Goal: Task Accomplishment & Management: Manage account settings

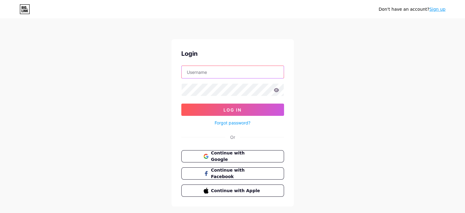
click at [194, 73] on input "text" at bounding box center [233, 72] width 102 height 12
type input "[EMAIL_ADDRESS][DOMAIN_NAME]"
click at [230, 157] on span "Continue with Google" at bounding box center [236, 156] width 51 height 13
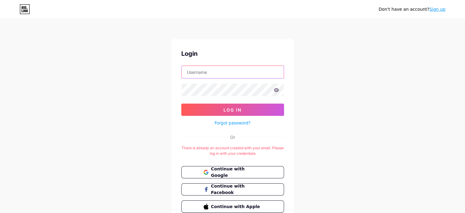
click at [247, 75] on input "text" at bounding box center [233, 72] width 102 height 12
type input "[EMAIL_ADDRESS][DOMAIN_NAME]"
click at [181, 103] on button "Log In" at bounding box center [232, 109] width 103 height 12
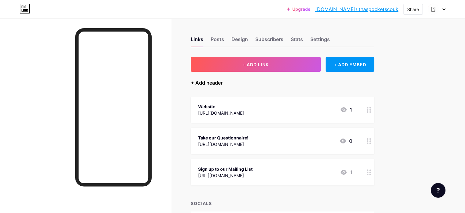
click at [223, 83] on div "+ Add header" at bounding box center [207, 82] width 32 height 7
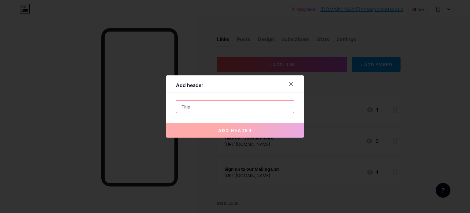
click at [208, 105] on input "text" at bounding box center [234, 106] width 117 height 12
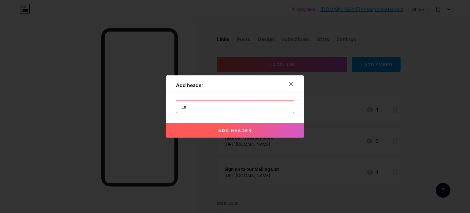
type input "L"
type input "Featured items"
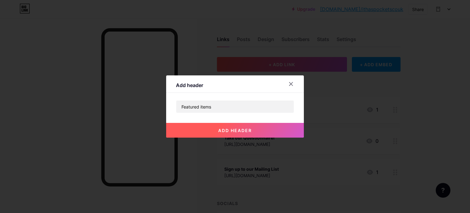
click at [220, 133] on button "add header" at bounding box center [235, 130] width 138 height 15
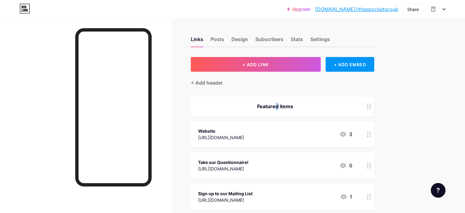
drag, startPoint x: 295, startPoint y: 105, endPoint x: 294, endPoint y: 108, distance: 3.1
click at [294, 108] on div "Featured items" at bounding box center [275, 105] width 154 height 7
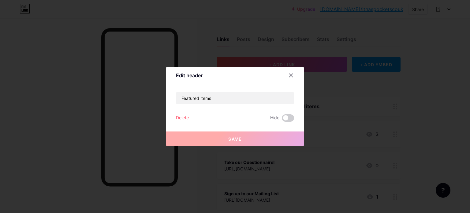
click at [291, 78] on div at bounding box center [290, 75] width 11 height 11
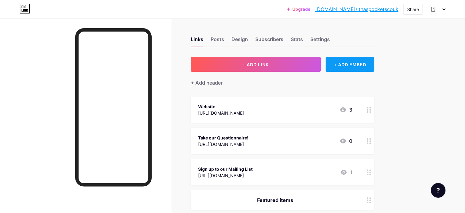
click at [374, 66] on div "+ ADD EMBED" at bounding box center [350, 64] width 49 height 15
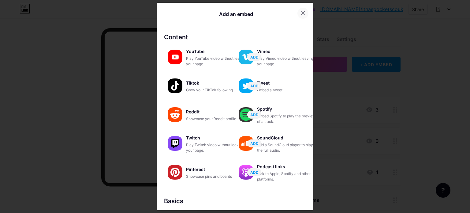
click at [303, 13] on div at bounding box center [302, 13] width 11 height 11
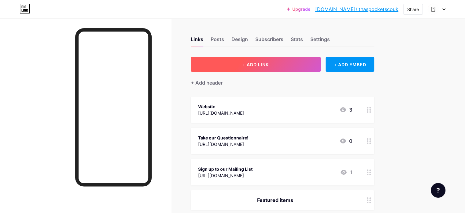
click at [298, 68] on button "+ ADD LINK" at bounding box center [256, 64] width 130 height 15
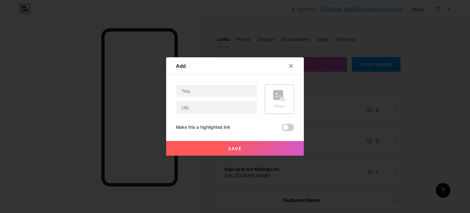
click at [281, 99] on rect at bounding box center [282, 99] width 5 height 3
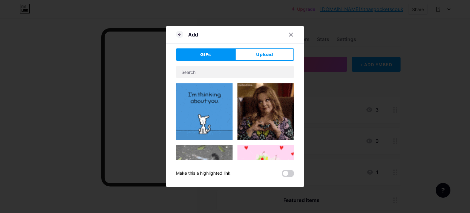
click at [269, 57] on button "Upload" at bounding box center [264, 54] width 59 height 12
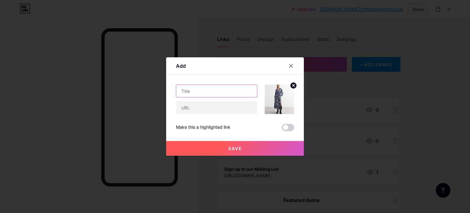
click at [209, 91] on input "text" at bounding box center [216, 91] width 81 height 12
type input "N"
type input "Dress from New Look"
click at [223, 115] on div "Dress from New Look Make this a highlighted link Save" at bounding box center [235, 107] width 118 height 46
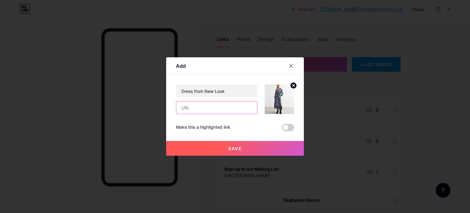
click at [224, 112] on input "text" at bounding box center [216, 107] width 81 height 12
paste input "[URL][DOMAIN_NAME]"
type input "[URL][DOMAIN_NAME]"
click at [227, 151] on button "Save" at bounding box center [235, 148] width 138 height 15
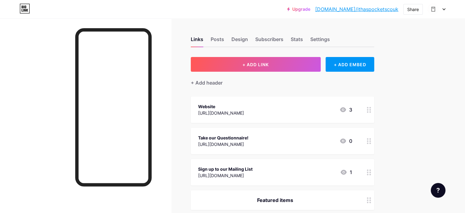
click at [318, 56] on div "Links Posts Design Subscribers Stats Settings + ADD LINK + ADD EMBED + Add head…" at bounding box center [200, 202] width 400 height 369
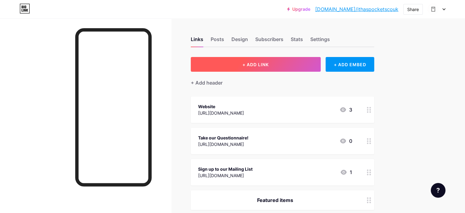
click at [318, 62] on button "+ ADD LINK" at bounding box center [256, 64] width 130 height 15
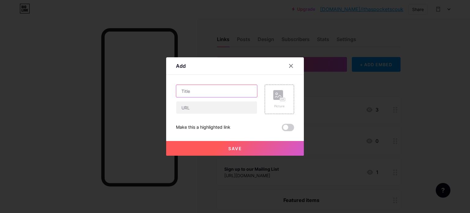
click at [197, 93] on input "text" at bounding box center [216, 91] width 81 height 12
type input "Skirt from New Look"
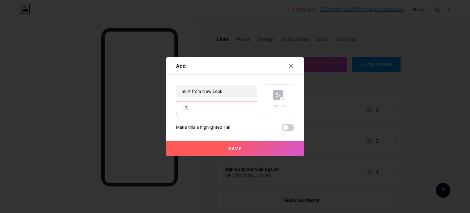
click at [201, 106] on input "text" at bounding box center [216, 107] width 81 height 12
paste input "[URL][DOMAIN_NAME]"
type input "[URL][DOMAIN_NAME]"
click at [279, 92] on rect at bounding box center [278, 95] width 10 height 10
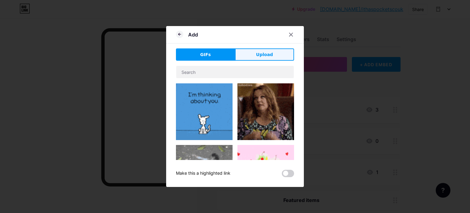
click at [254, 56] on button "Upload" at bounding box center [264, 54] width 59 height 12
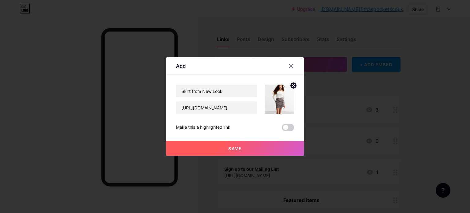
click at [241, 150] on span "Save" at bounding box center [235, 148] width 14 height 5
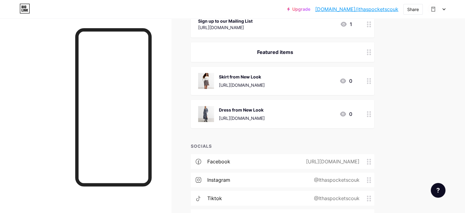
scroll to position [153, 0]
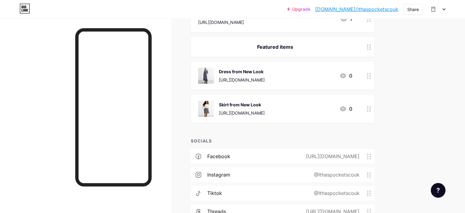
click at [429, 80] on div "Upgrade [DOMAIN_NAME]/ithasp... [DOMAIN_NAME]/ithaspocketscouk Share Switch acc…" at bounding box center [232, 57] width 465 height 420
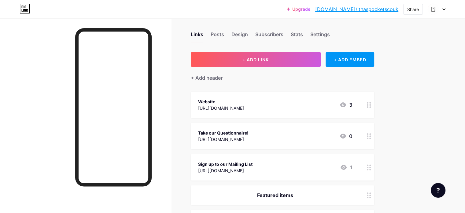
scroll to position [0, 0]
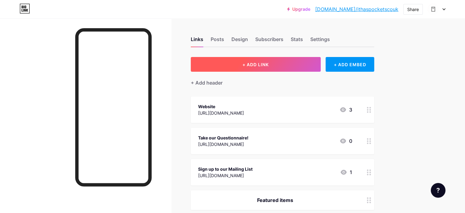
click at [298, 65] on button "+ ADD LINK" at bounding box center [256, 64] width 130 height 15
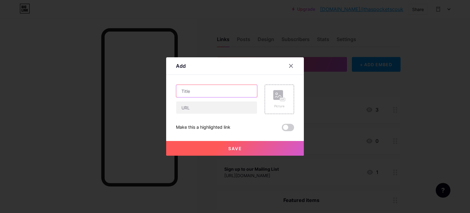
click at [210, 90] on input "text" at bounding box center [216, 91] width 81 height 12
type input "Dress from Monsoon"
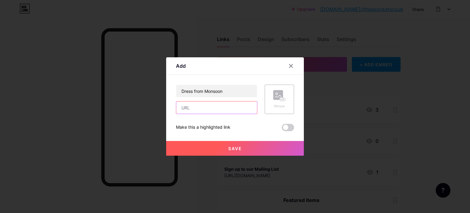
click at [197, 107] on input "text" at bounding box center [216, 107] width 81 height 12
paste input "[URL][DOMAIN_NAME]"
type input "[URL][DOMAIN_NAME]"
click at [281, 105] on div "Picture" at bounding box center [279, 106] width 12 height 5
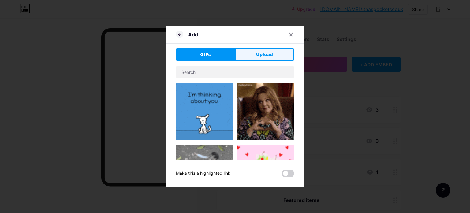
click at [252, 53] on button "Upload" at bounding box center [264, 54] width 59 height 12
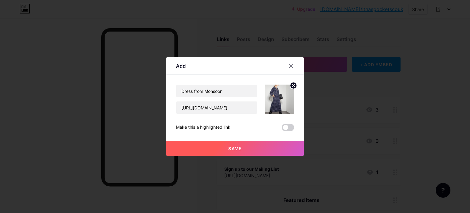
click at [231, 150] on span "Save" at bounding box center [235, 148] width 14 height 5
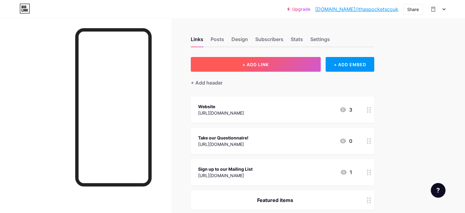
click at [269, 62] on span "+ ADD LINK" at bounding box center [255, 64] width 26 height 5
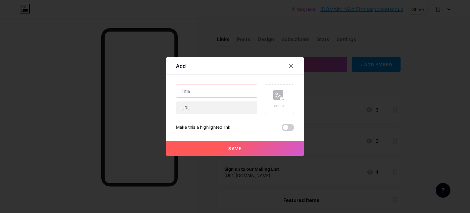
click at [204, 89] on input "text" at bounding box center [216, 91] width 81 height 12
type input "Skirt from Goddiva"
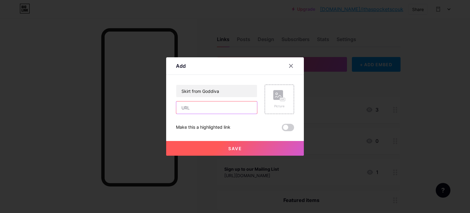
click at [199, 105] on input "text" at bounding box center [216, 107] width 81 height 12
paste input "[URL][DOMAIN_NAME]"
type input "[URL][DOMAIN_NAME]"
click at [277, 104] on div "Picture" at bounding box center [279, 106] width 12 height 5
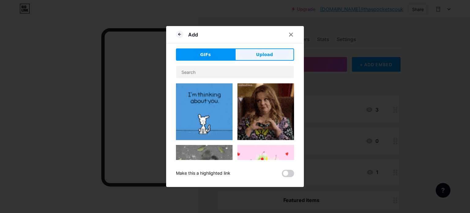
click at [265, 53] on span "Upload" at bounding box center [264, 54] width 17 height 6
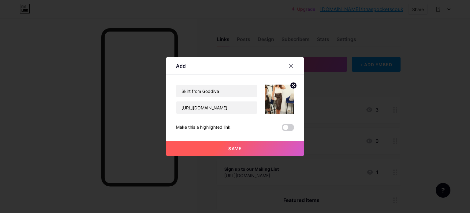
click at [240, 147] on span "Save" at bounding box center [235, 148] width 14 height 5
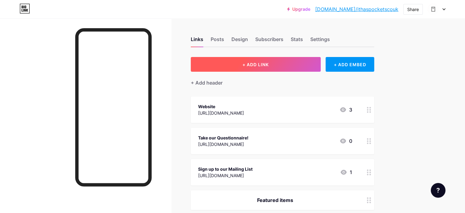
click at [305, 70] on button "+ ADD LINK" at bounding box center [256, 64] width 130 height 15
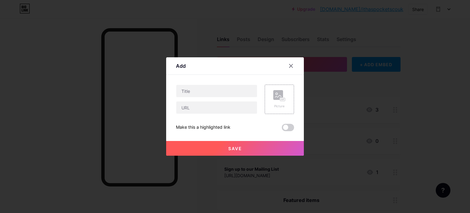
drag, startPoint x: 291, startPoint y: 66, endPoint x: 286, endPoint y: 62, distance: 7.0
click at [291, 66] on icon at bounding box center [290, 65] width 3 height 3
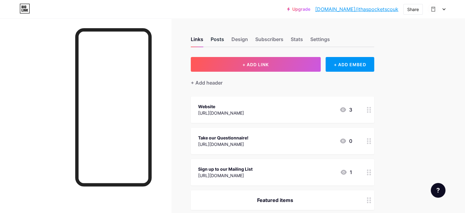
click at [224, 39] on div "Posts" at bounding box center [217, 40] width 13 height 11
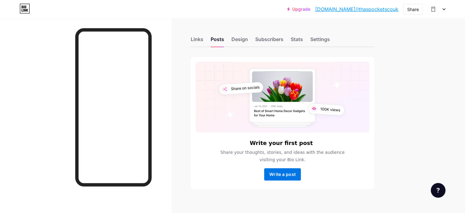
click at [296, 174] on span "Write a post" at bounding box center [282, 173] width 26 height 5
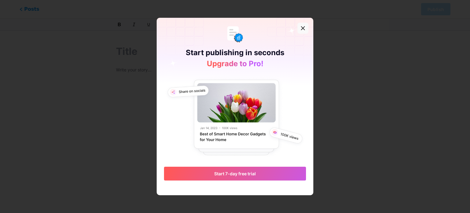
click at [302, 28] on icon at bounding box center [302, 27] width 3 height 3
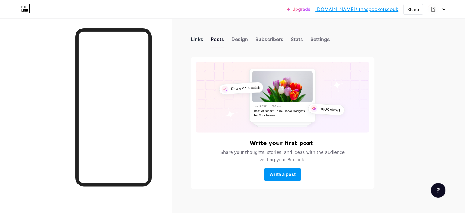
click at [203, 39] on div "Links" at bounding box center [197, 40] width 13 height 11
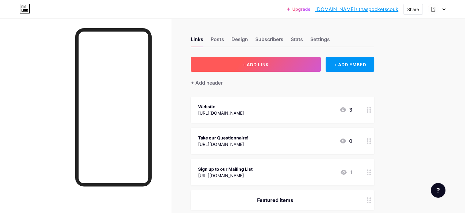
click at [239, 64] on button "+ ADD LINK" at bounding box center [256, 64] width 130 height 15
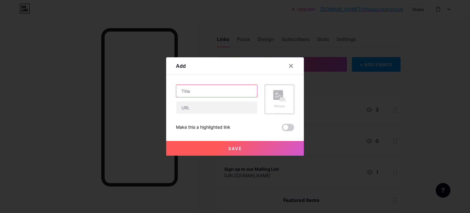
click at [235, 88] on input "text" at bounding box center [216, 91] width 81 height 12
type input "Dress from [PERSON_NAME]"
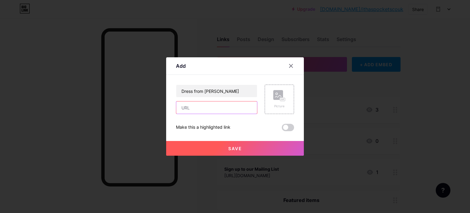
click at [215, 104] on input "text" at bounding box center [216, 107] width 81 height 12
paste input "[URL][DOMAIN_NAME]"
type input "[URL][DOMAIN_NAME]"
click at [275, 102] on div "Picture" at bounding box center [279, 99] width 12 height 18
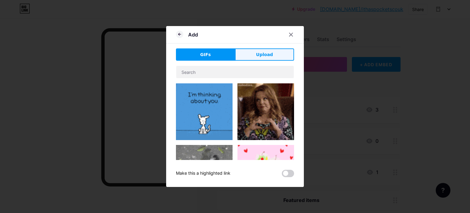
click at [269, 59] on button "Upload" at bounding box center [264, 54] width 59 height 12
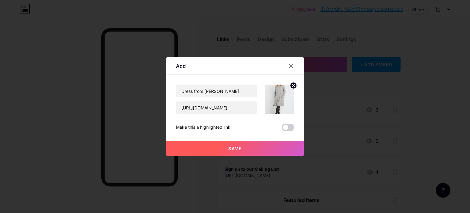
click at [238, 148] on span "Save" at bounding box center [235, 148] width 14 height 5
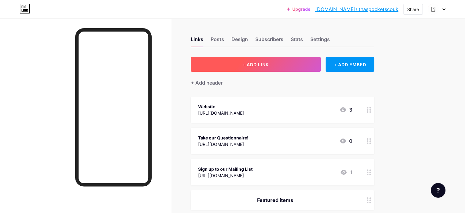
click at [272, 59] on button "+ ADD LINK" at bounding box center [256, 64] width 130 height 15
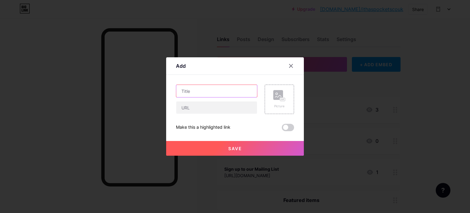
click at [223, 91] on input "text" at bounding box center [216, 91] width 81 height 12
type input "Dress from Crew Clothing"
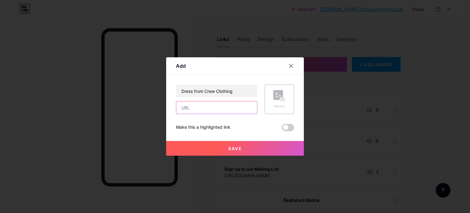
click at [205, 110] on input "text" at bounding box center [216, 107] width 81 height 12
paste input "[URL][DOMAIN_NAME]"
type input "[URL][DOMAIN_NAME]"
click at [278, 99] on rect at bounding box center [278, 95] width 10 height 10
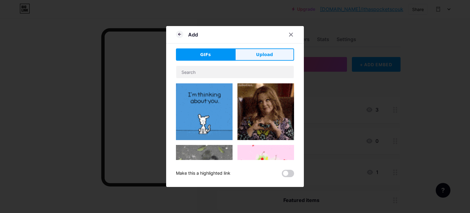
click at [272, 57] on span "Upload" at bounding box center [264, 54] width 17 height 6
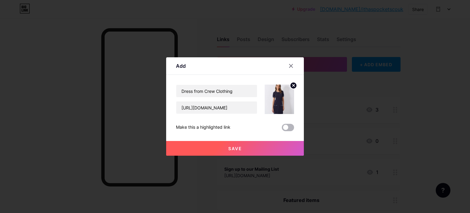
click at [285, 127] on span at bounding box center [288, 127] width 12 height 7
click at [282, 129] on input "checkbox" at bounding box center [282, 129] width 0 height 0
click at [239, 146] on span "Save" at bounding box center [235, 148] width 14 height 5
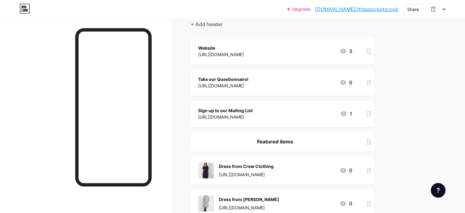
scroll to position [122, 0]
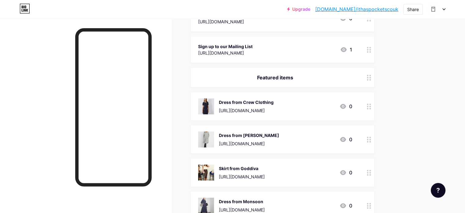
click at [299, 106] on div "Dress from Crew Clothing [URL][DOMAIN_NAME] 0" at bounding box center [275, 106] width 154 height 16
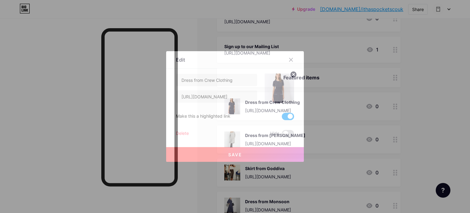
click at [287, 116] on span at bounding box center [288, 116] width 12 height 7
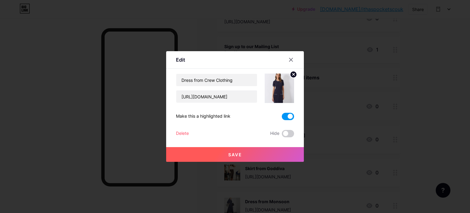
click at [282, 118] on input "checkbox" at bounding box center [282, 118] width 0 height 0
click at [245, 151] on button "Save" at bounding box center [235, 154] width 138 height 15
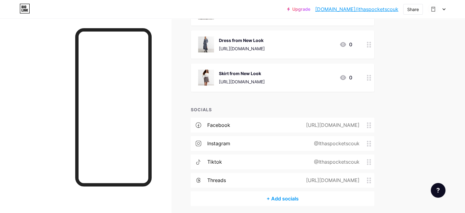
scroll to position [336, 0]
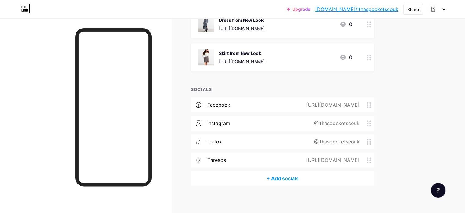
click at [304, 181] on div "+ Add socials" at bounding box center [282, 178] width 183 height 15
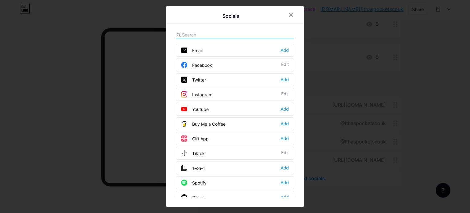
click at [210, 31] on input "text" at bounding box center [216, 34] width 68 height 6
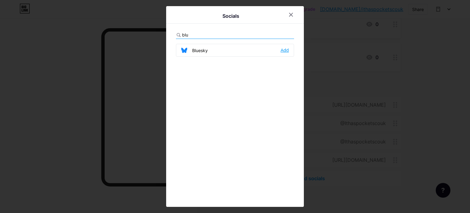
type input "blu"
click at [283, 52] on div "Add" at bounding box center [284, 50] width 8 height 6
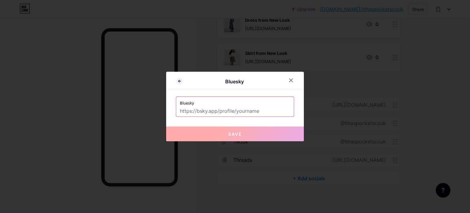
click at [225, 112] on input "text" at bounding box center [235, 111] width 110 height 10
type input "Ithaspocketscouk"
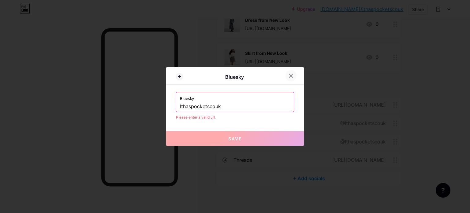
click at [291, 75] on icon at bounding box center [290, 75] width 3 height 3
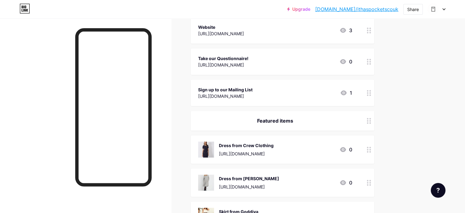
scroll to position [0, 0]
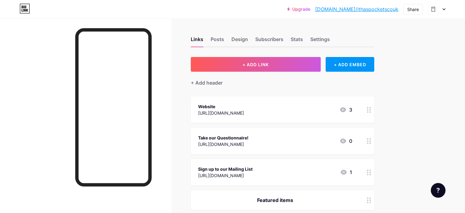
click at [325, 138] on div "Take our Questionnaire! [URL][DOMAIN_NAME] 0" at bounding box center [275, 141] width 154 height 14
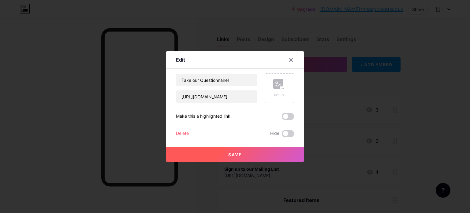
click at [281, 132] on div "Hide" at bounding box center [282, 133] width 24 height 7
click at [282, 133] on span at bounding box center [288, 133] width 12 height 7
click at [282, 135] on input "checkbox" at bounding box center [282, 135] width 0 height 0
click at [275, 152] on button "Save" at bounding box center [235, 154] width 138 height 15
